Goal: Task Accomplishment & Management: Manage account settings

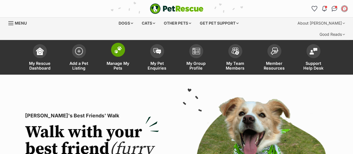
click at [120, 44] on span at bounding box center [118, 50] width 14 height 14
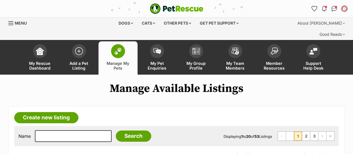
scroll to position [43, 0]
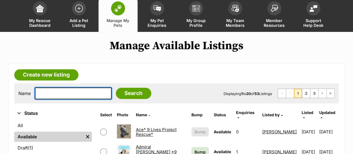
click at [79, 87] on input "text" at bounding box center [73, 93] width 77 height 12
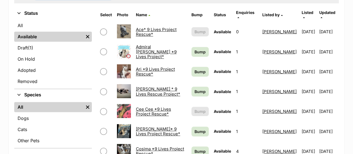
scroll to position [152, 0]
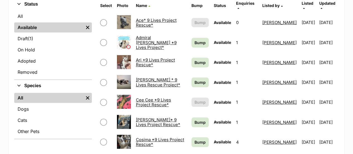
type input "zoe"
click at [197, 40] on span "Bump" at bounding box center [200, 43] width 11 height 6
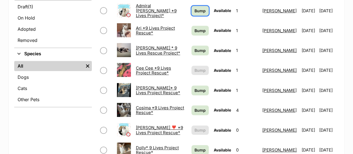
scroll to position [188, 0]
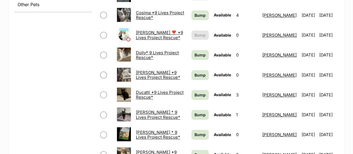
scroll to position [339, 0]
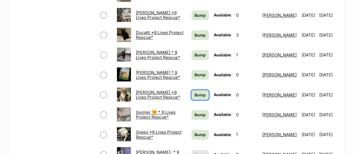
click at [195, 92] on span "Bump" at bounding box center [200, 95] width 11 height 6
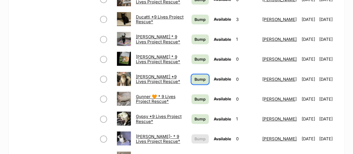
scroll to position [356, 0]
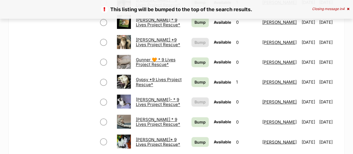
scroll to position [391, 0]
click at [195, 79] on span "Bump" at bounding box center [200, 82] width 11 height 6
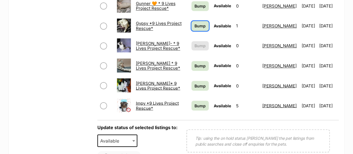
scroll to position [451, 0]
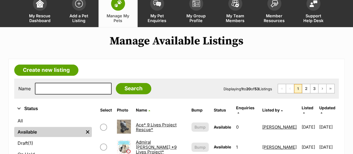
scroll to position [41, 0]
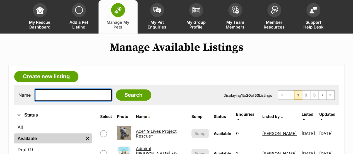
click at [67, 89] on input "text" at bounding box center [73, 95] width 77 height 12
type input "zoe"
click at [116, 89] on input "Search" at bounding box center [133, 94] width 35 height 11
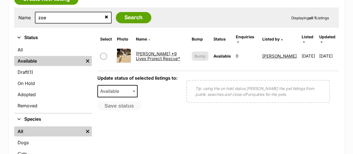
scroll to position [127, 0]
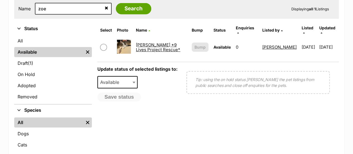
click at [155, 42] on link "[PERSON_NAME] *9 Lives Project Rescue*" at bounding box center [158, 47] width 44 height 10
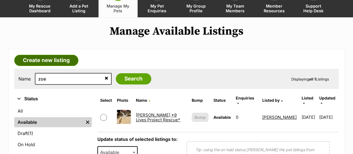
scroll to position [57, 0]
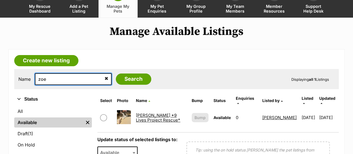
drag, startPoint x: 61, startPoint y: 69, endPoint x: 12, endPoint y: 68, distance: 49.5
click at [12, 68] on article "Create new listing Name zoe Search Displaying all 1 Listings Refine your search…" at bounding box center [176, 153] width 337 height 209
type input "arte"
click at [116, 73] on input "Search" at bounding box center [133, 78] width 35 height 11
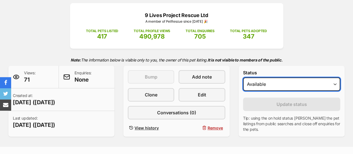
click at [287, 77] on select "Draft Available On hold Adopted" at bounding box center [291, 83] width 97 height 13
select select "on_hold"
click at [243, 77] on select "Draft Available On hold Adopted" at bounding box center [291, 83] width 97 height 13
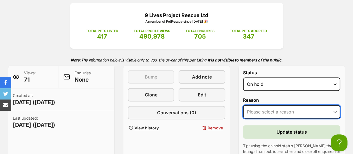
click at [272, 105] on select "Please select a reason Medical reasons Reviewing applications Adoption pending …" at bounding box center [291, 111] width 97 height 13
select select "adoption_pending"
click at [243, 105] on select "Please select a reason Medical reasons Reviewing applications Adoption pending …" at bounding box center [291, 111] width 97 height 13
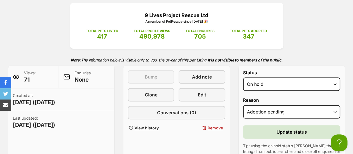
click at [273, 113] on form "Status Draft Available On hold Adopted Reason Please select a reason Medical re…" at bounding box center [291, 128] width 97 height 117
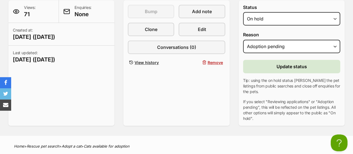
scroll to position [147, 0]
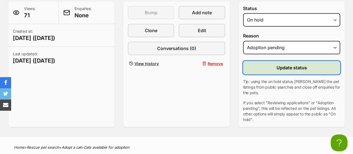
click at [285, 64] on span "Update status" at bounding box center [292, 67] width 30 height 7
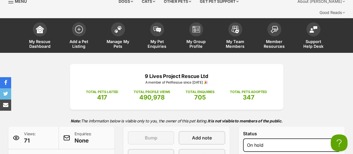
scroll to position [7, 0]
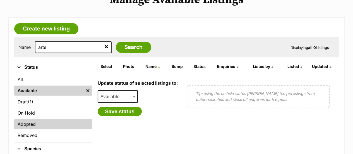
click at [32, 119] on link "Adopted" at bounding box center [53, 124] width 78 height 10
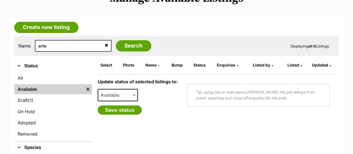
scroll to position [91, 0]
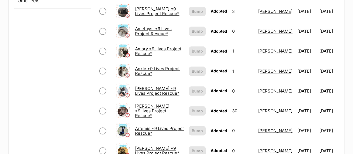
scroll to position [288, 0]
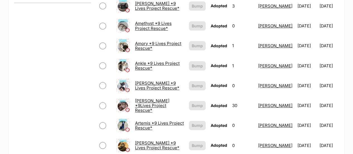
click at [147, 120] on link "Artemis *9 Lives Project Rescue*" at bounding box center [159, 125] width 49 height 10
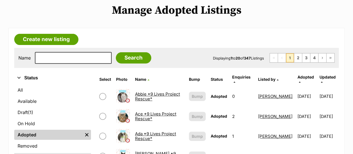
scroll to position [77, 0]
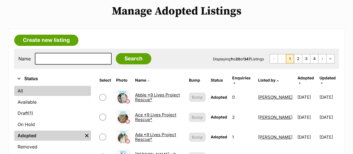
click at [31, 86] on link "All" at bounding box center [52, 91] width 77 height 10
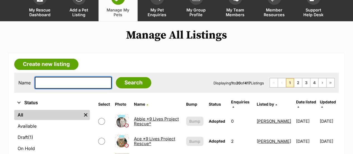
click at [69, 77] on input "text" at bounding box center [73, 83] width 77 height 12
type input "bill"
click at [116, 77] on input "Search" at bounding box center [133, 82] width 35 height 11
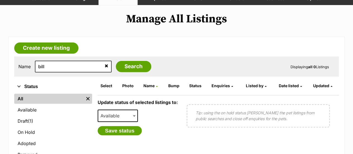
scroll to position [69, 0]
